Goal: Task Accomplishment & Management: Use online tool/utility

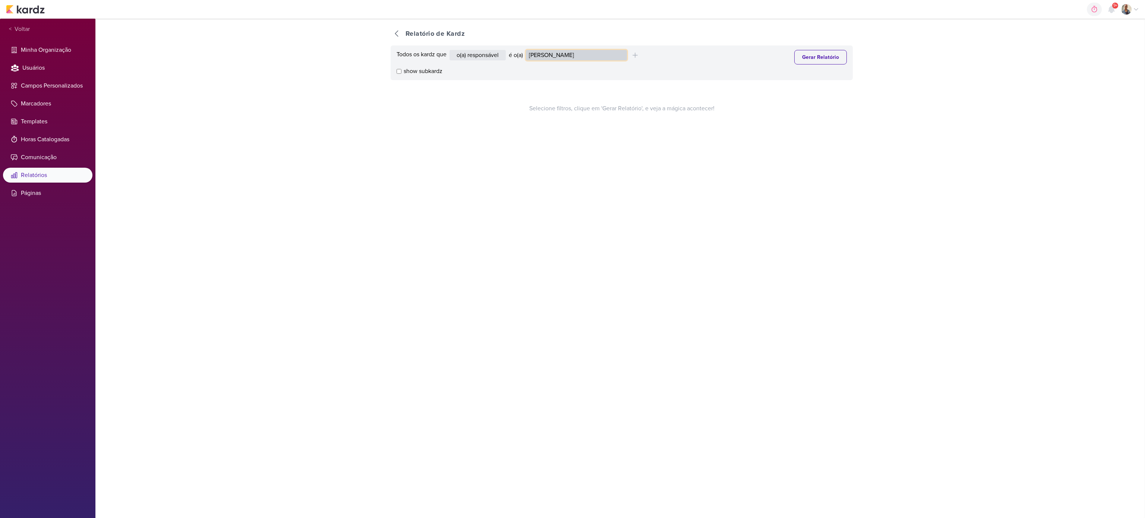
click at [549, 53] on select "[PERSON_NAME] Graciano [PERSON_NAME] [PERSON_NAME] [PERSON_NAME] [PERSON_NAME] …" at bounding box center [576, 55] width 101 height 10
select select "4176"
click at [528, 50] on select "[PERSON_NAME] Graciano [PERSON_NAME] [PERSON_NAME] [PERSON_NAME] [PERSON_NAME] …" at bounding box center [576, 55] width 101 height 10
click at [796, 56] on button "Gerar Relatório" at bounding box center [820, 57] width 53 height 15
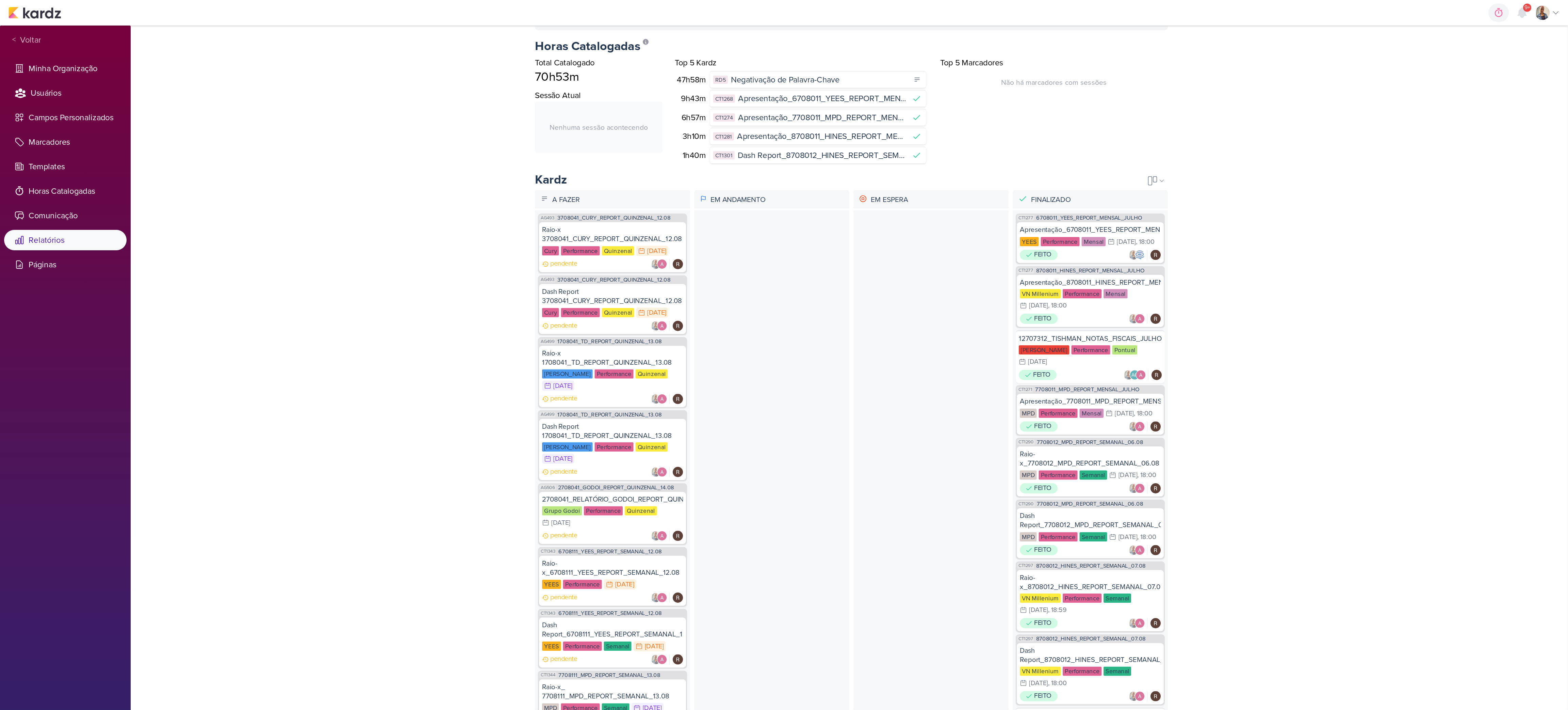
scroll to position [54, 0]
click at [393, 354] on div "2708041_RELATÓRIO_GODOI_REPORT_QUINZENAL_14.08 Grupo Godoi Performance Quinzena…" at bounding box center [407, 344] width 98 height 35
click at [501, 222] on div at bounding box center [514, 348] width 103 height 417
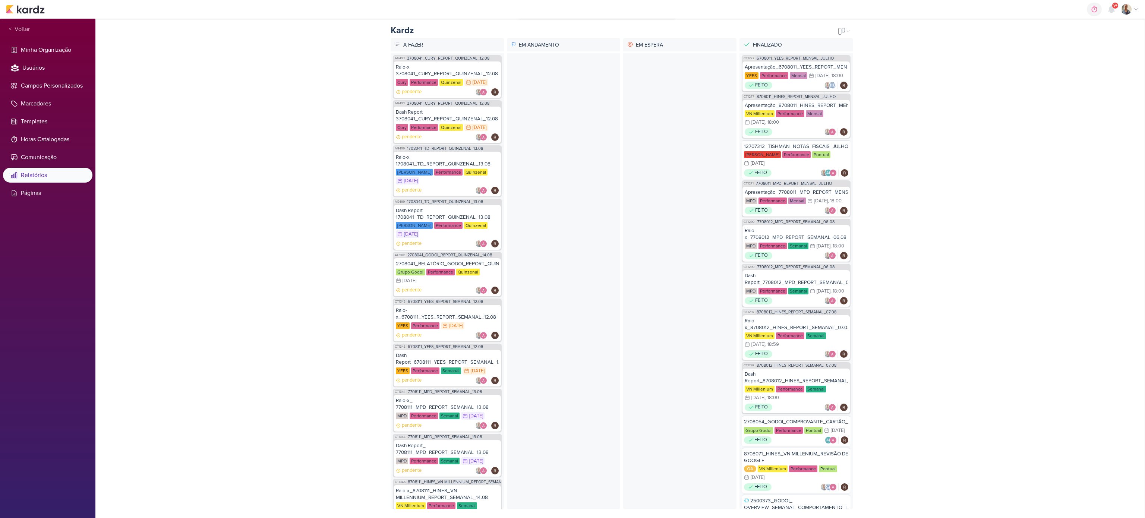
scroll to position [171, 0]
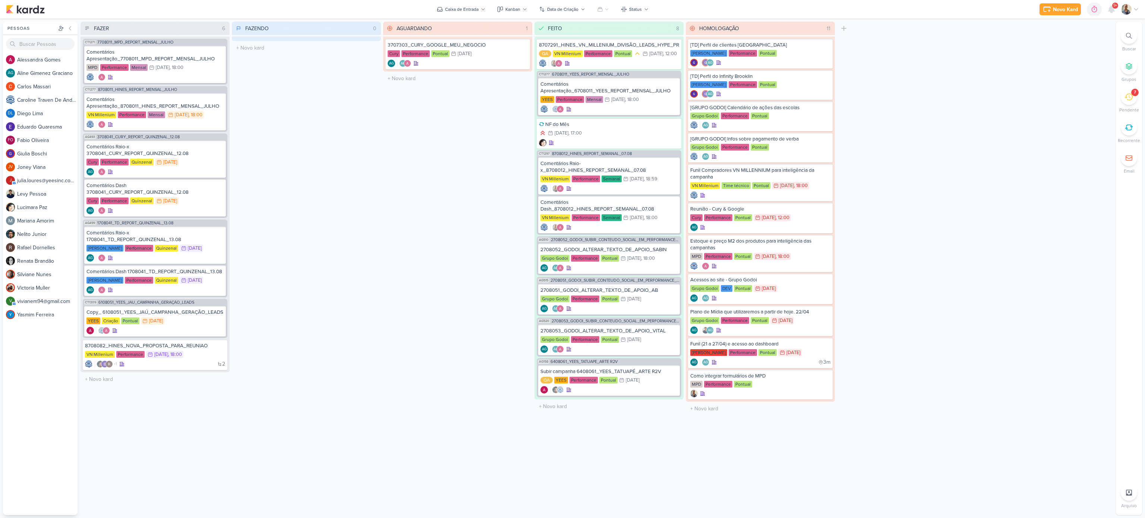
click at [1130, 99] on icon at bounding box center [1128, 97] width 8 height 8
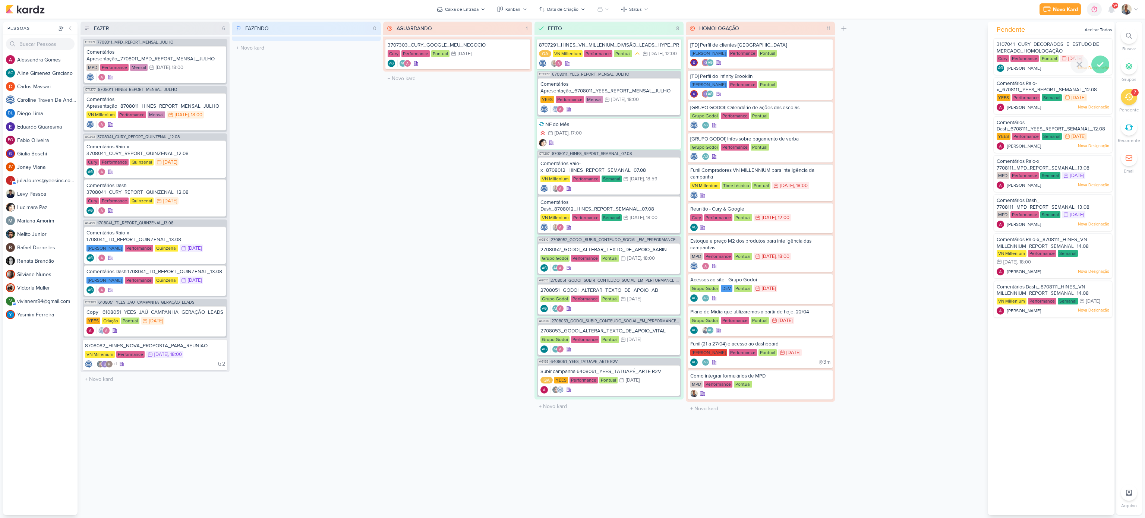
click at [1095, 57] on div at bounding box center [1100, 65] width 18 height 18
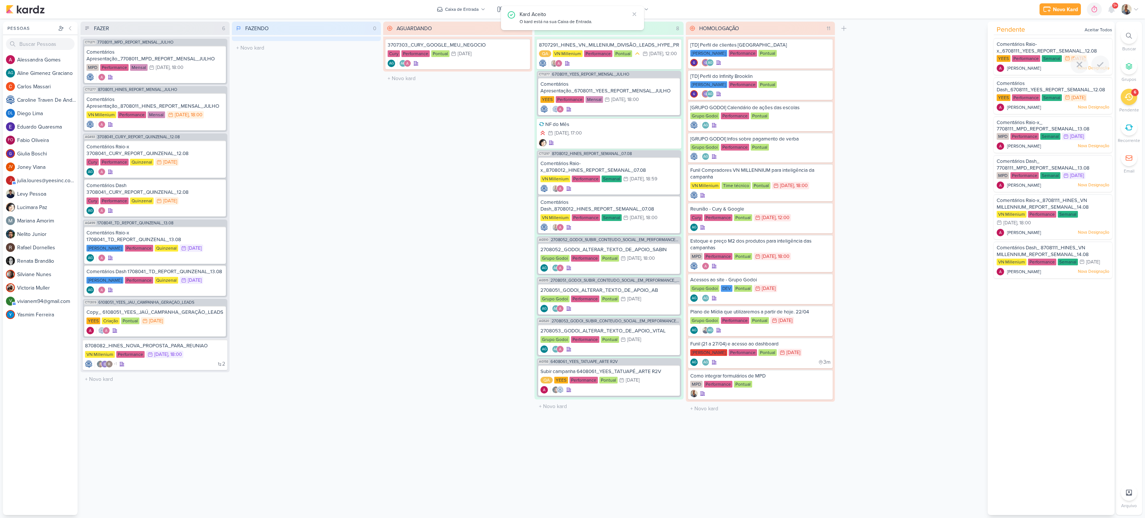
click at [1095, 57] on div at bounding box center [1100, 65] width 18 height 18
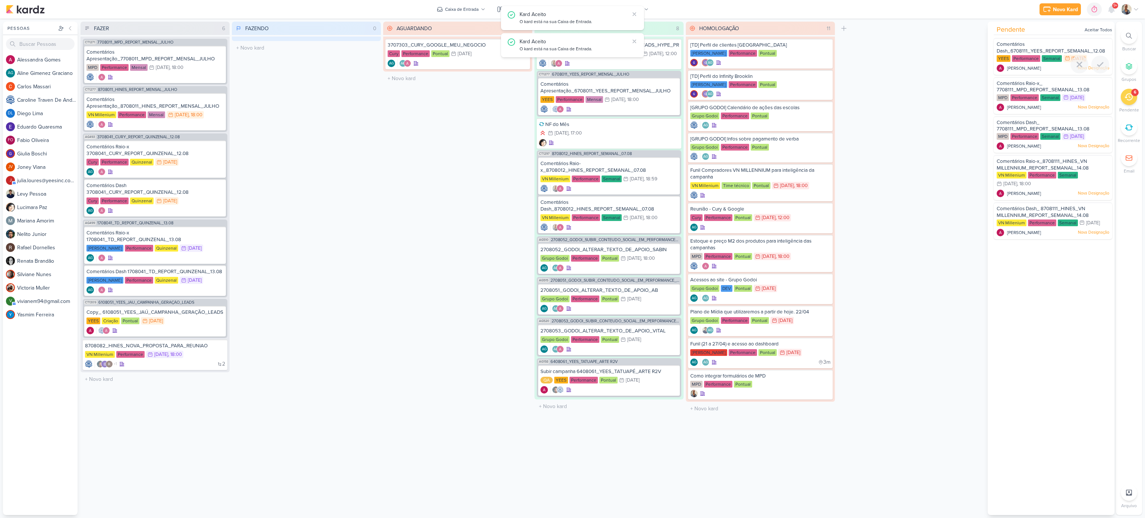
click at [1095, 57] on div at bounding box center [1100, 65] width 18 height 18
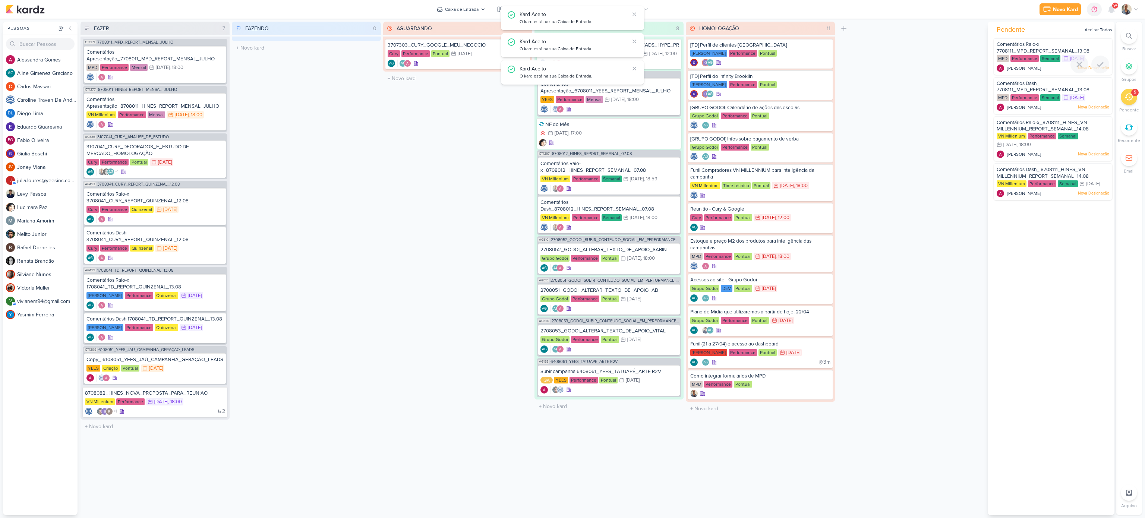
click at [1095, 57] on div at bounding box center [1100, 65] width 18 height 18
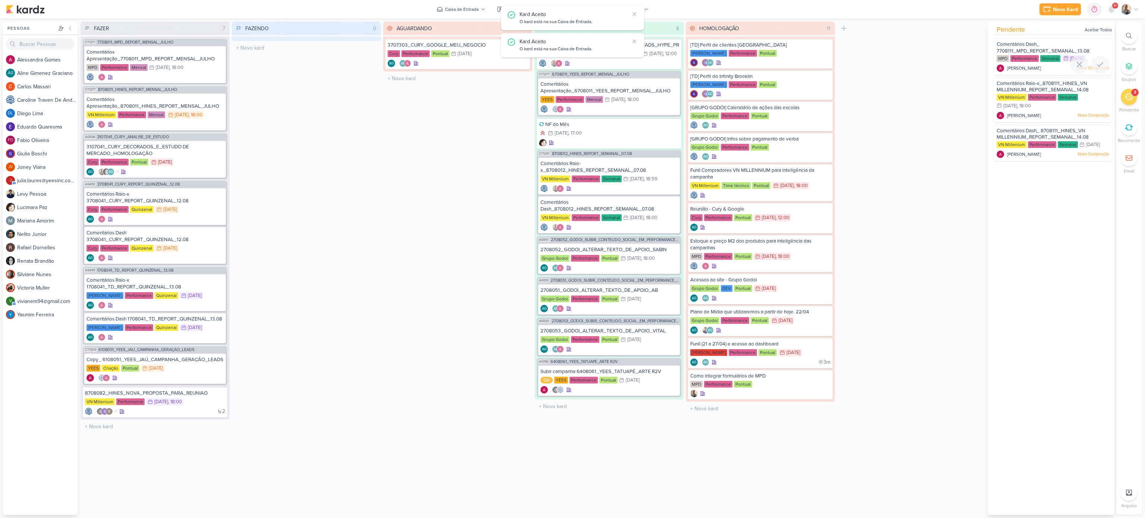
click at [1095, 57] on div at bounding box center [1100, 65] width 18 height 18
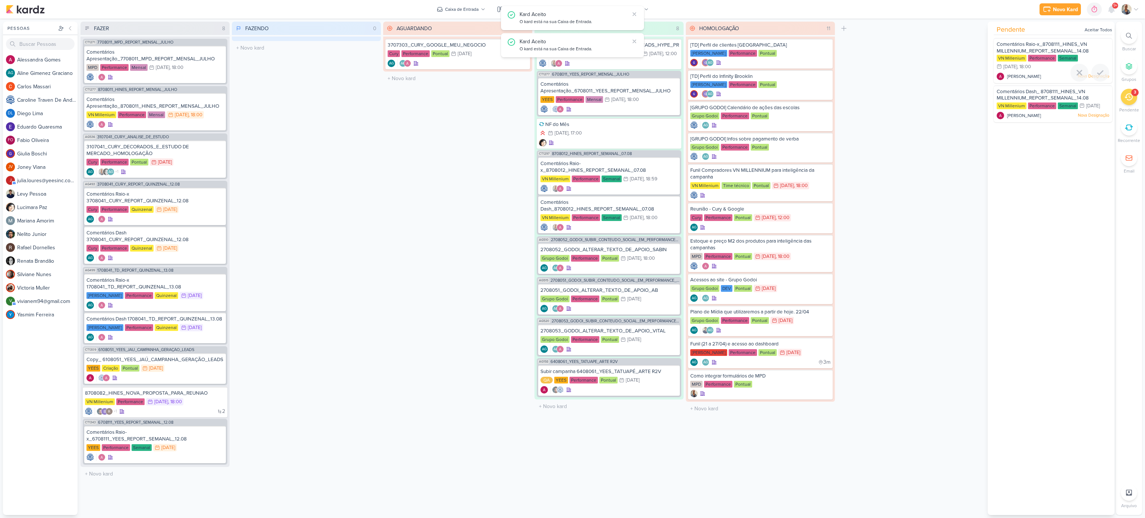
click at [1095, 57] on div "VN Millenium Performance Semanal 13/8 13 de ago , 18:00" at bounding box center [1052, 63] width 113 height 16
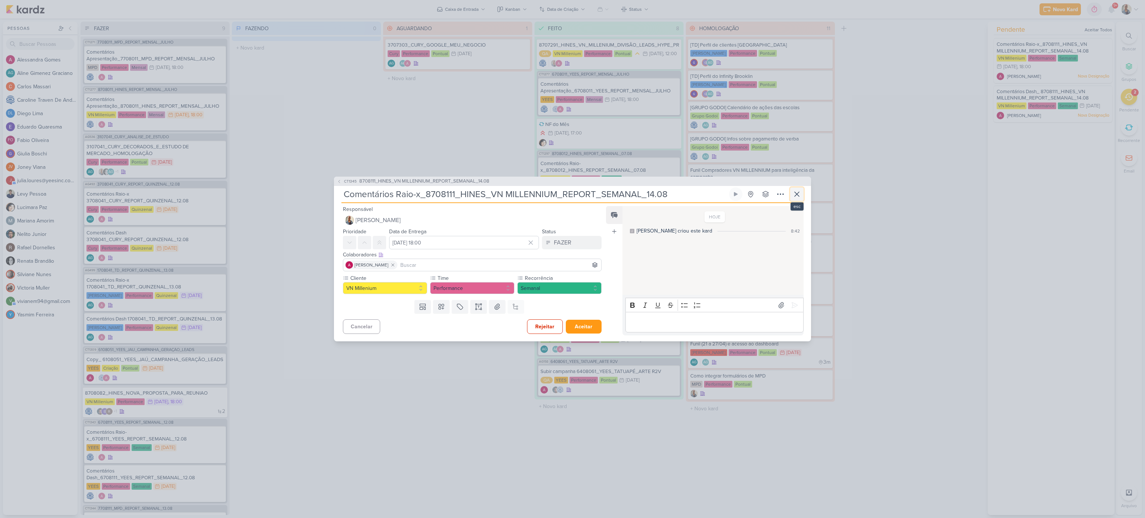
click at [797, 194] on icon at bounding box center [796, 194] width 9 height 9
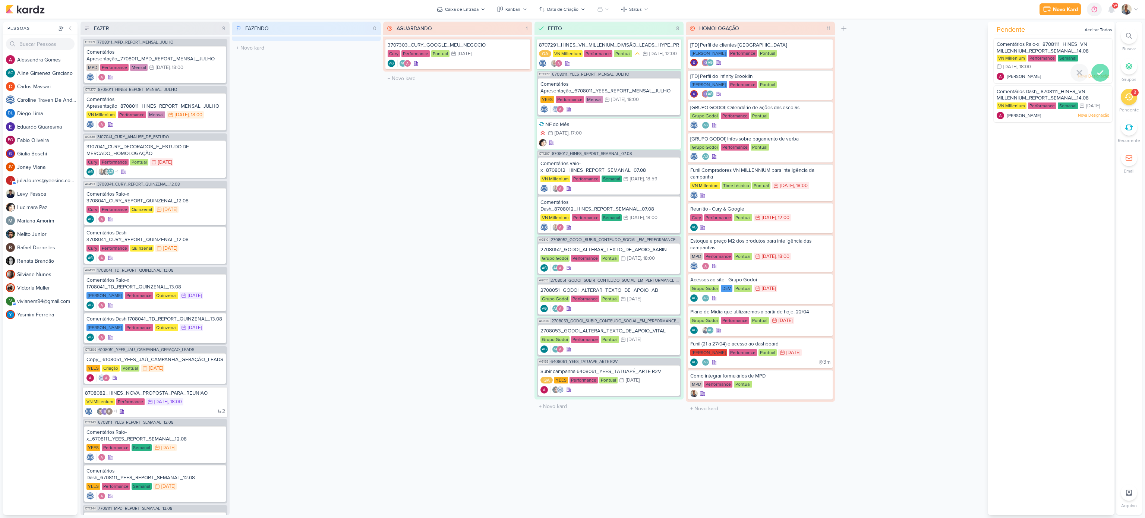
click at [1100, 80] on div at bounding box center [1100, 73] width 18 height 18
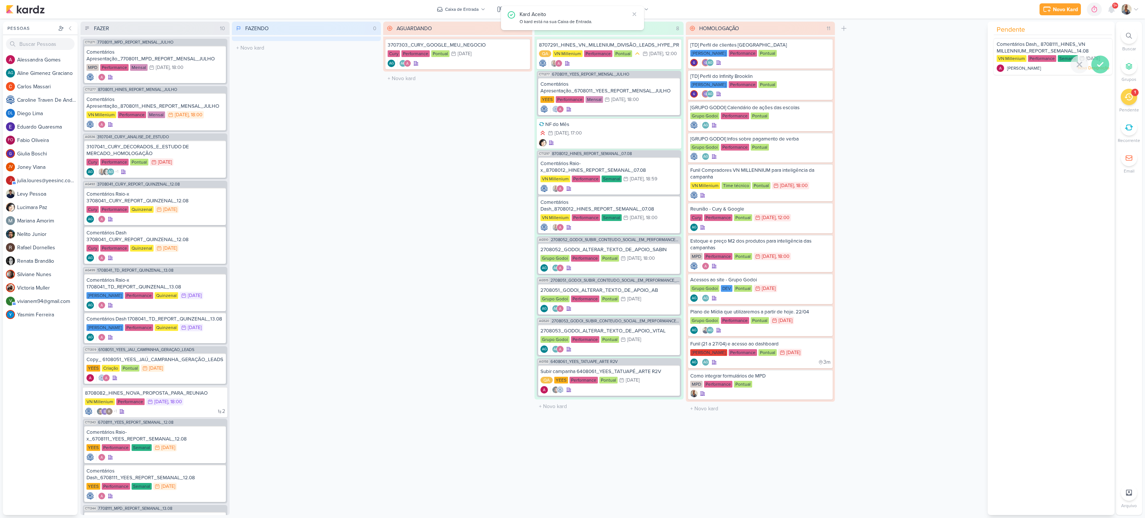
click at [1101, 69] on div at bounding box center [1100, 65] width 18 height 18
